Goal: Task Accomplishment & Management: Use online tool/utility

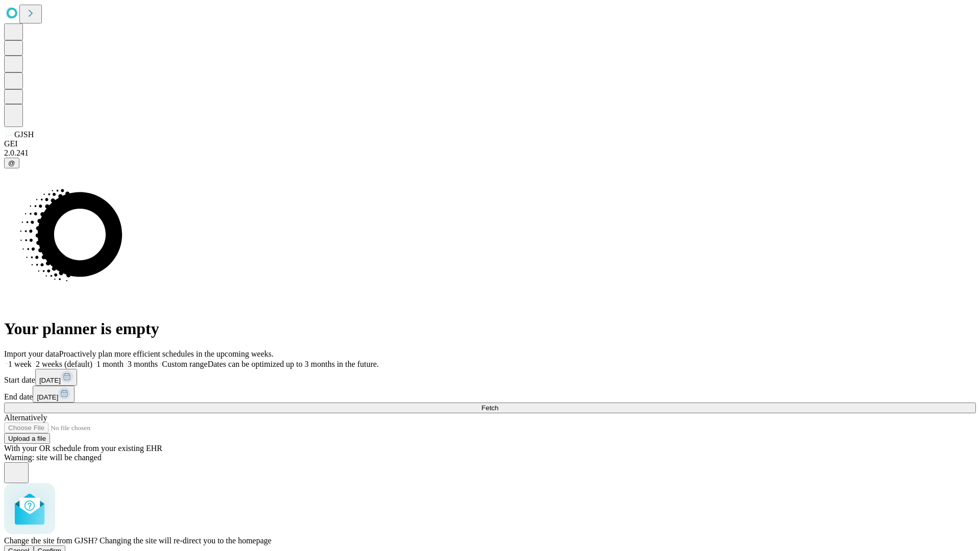
click at [62, 547] on span "Confirm" at bounding box center [50, 551] width 24 height 8
click at [32, 360] on label "1 week" at bounding box center [18, 364] width 28 height 9
click at [498, 404] on span "Fetch" at bounding box center [489, 408] width 17 height 8
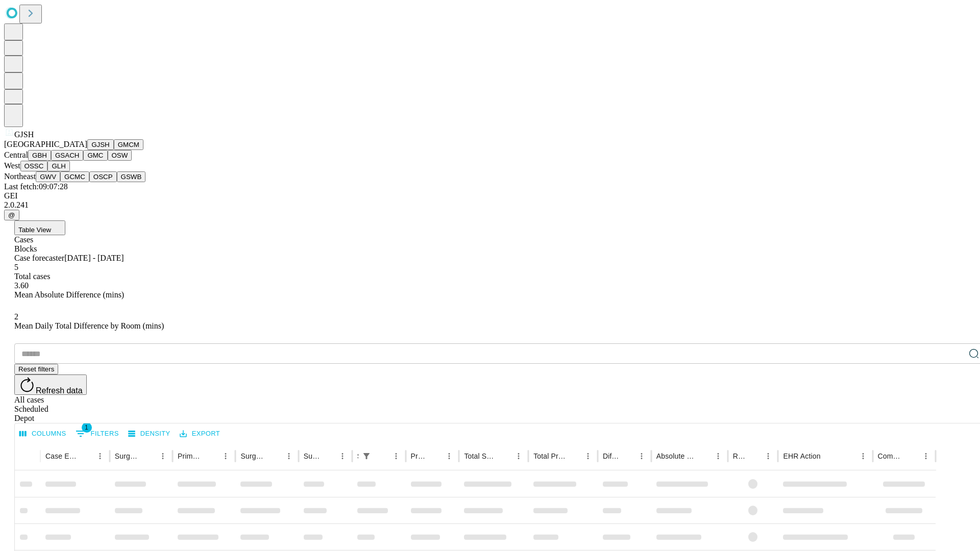
click at [114, 150] on button "GMCM" at bounding box center [129, 144] width 30 height 11
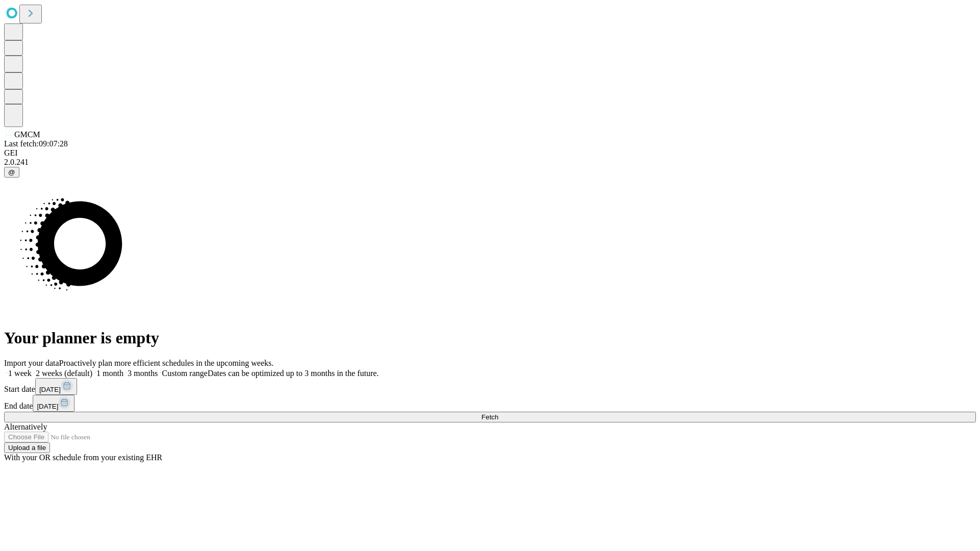
click at [32, 369] on label "1 week" at bounding box center [18, 373] width 28 height 9
click at [498, 413] on span "Fetch" at bounding box center [489, 417] width 17 height 8
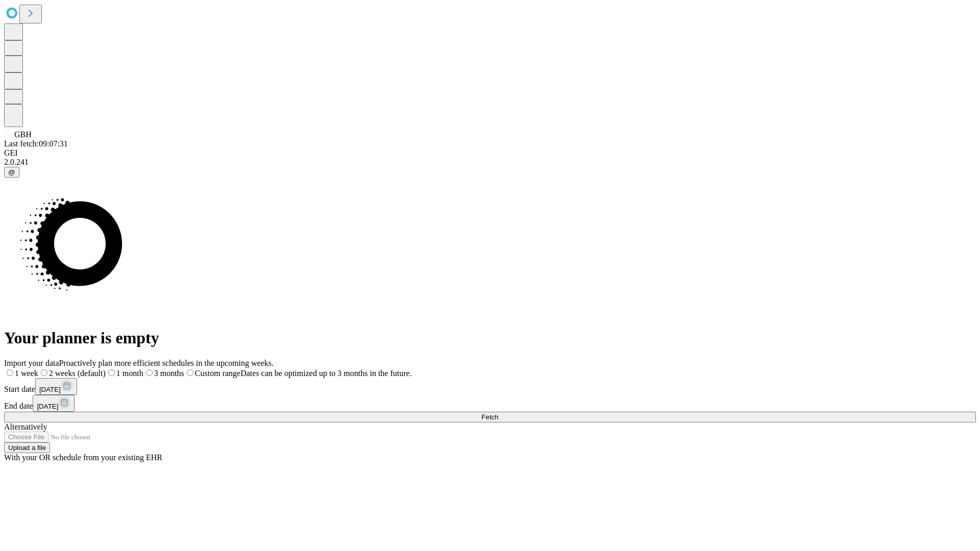
click at [498, 413] on span "Fetch" at bounding box center [489, 417] width 17 height 8
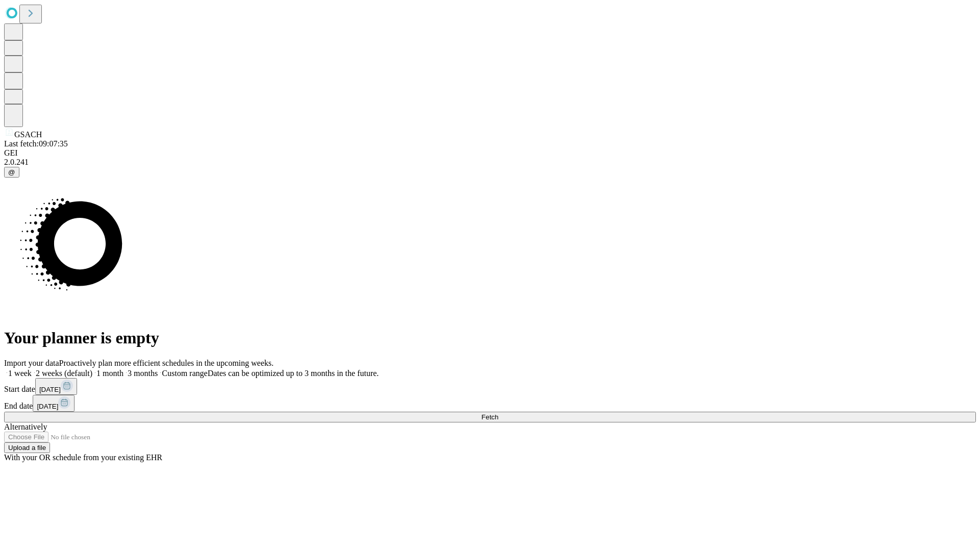
click at [498, 413] on span "Fetch" at bounding box center [489, 417] width 17 height 8
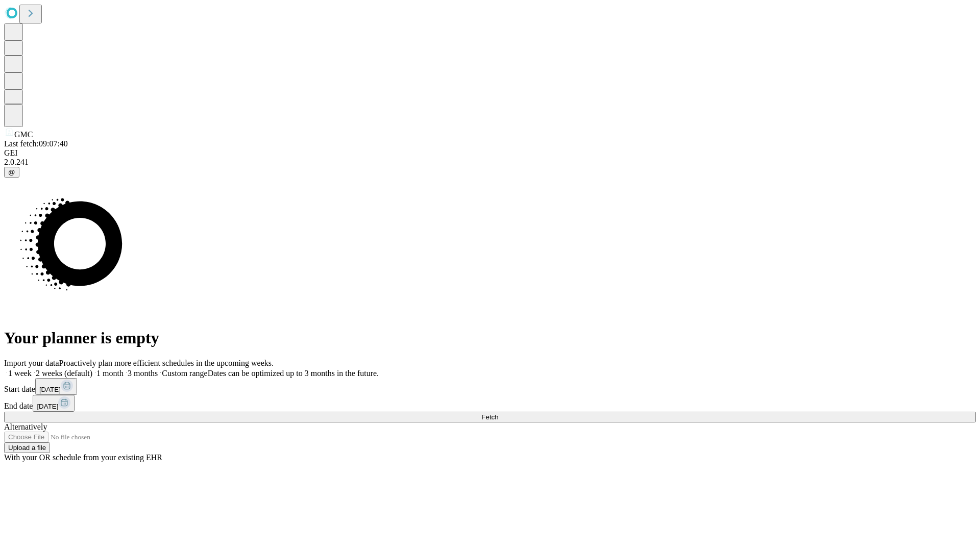
click at [498, 413] on span "Fetch" at bounding box center [489, 417] width 17 height 8
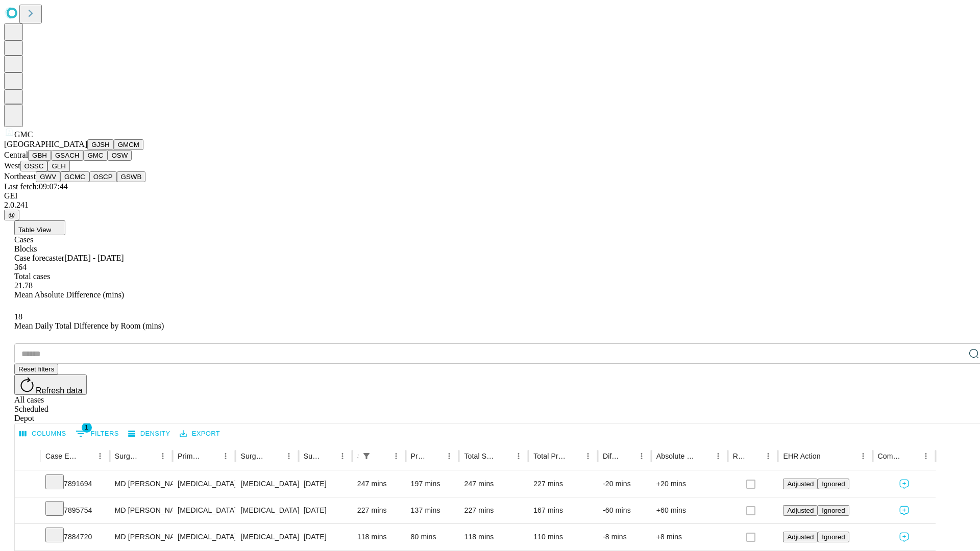
click at [108, 161] on button "OSW" at bounding box center [120, 155] width 24 height 11
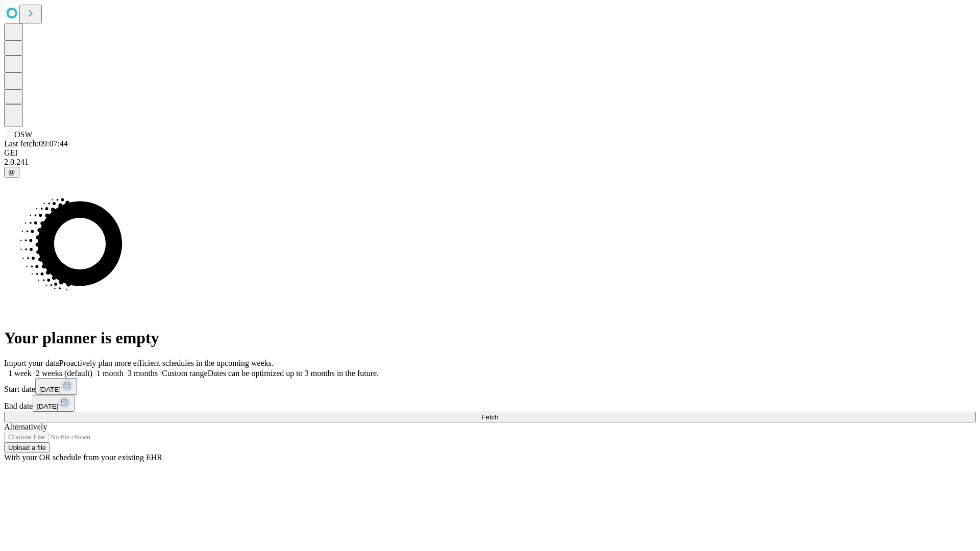
click at [32, 369] on label "1 week" at bounding box center [18, 373] width 28 height 9
click at [498, 413] on span "Fetch" at bounding box center [489, 417] width 17 height 8
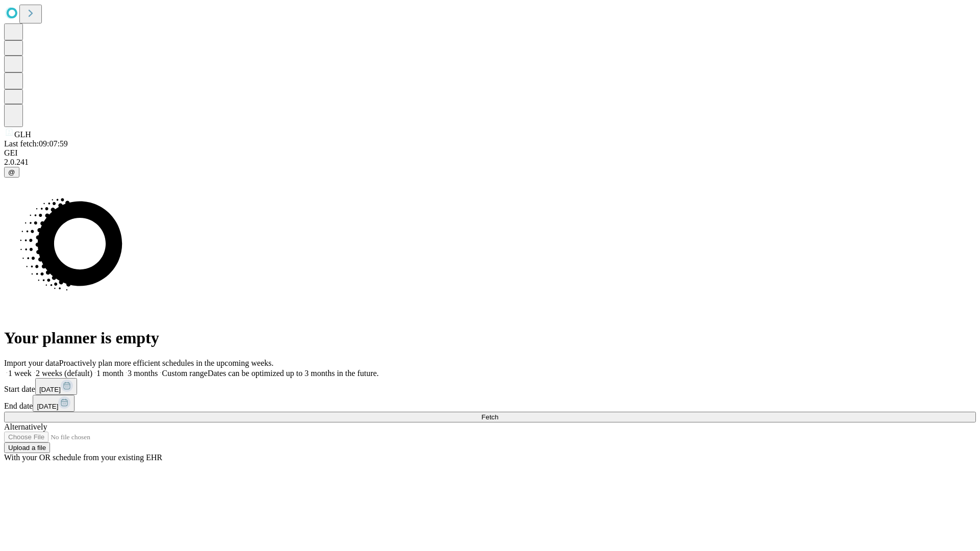
click at [498, 413] on span "Fetch" at bounding box center [489, 417] width 17 height 8
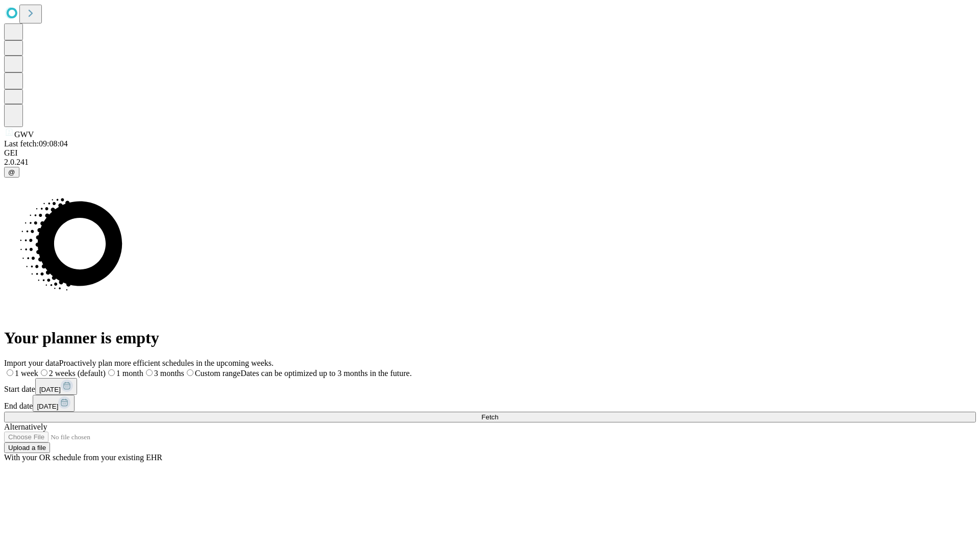
click at [38, 369] on label "1 week" at bounding box center [21, 373] width 34 height 9
click at [498, 413] on span "Fetch" at bounding box center [489, 417] width 17 height 8
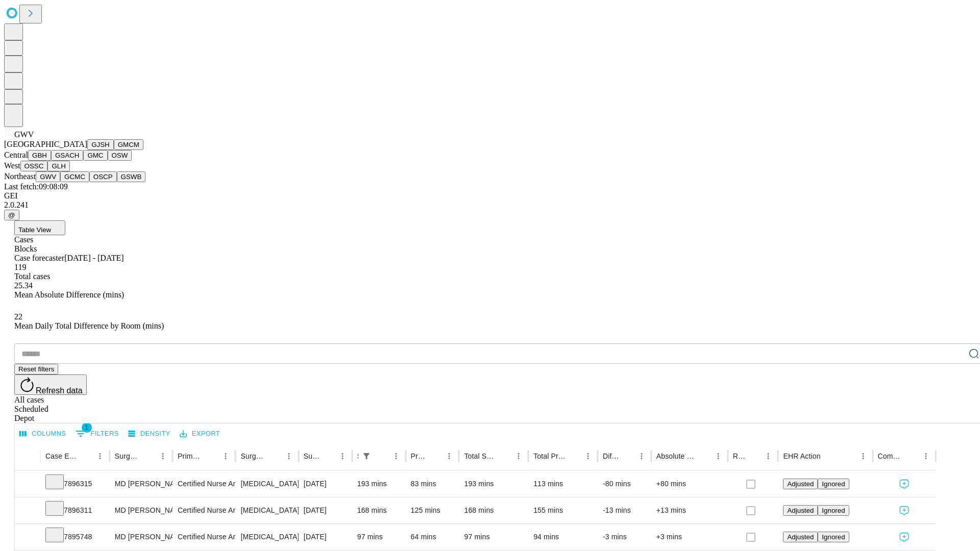
click at [79, 182] on button "GCMC" at bounding box center [74, 176] width 29 height 11
